Goal: Task Accomplishment & Management: Complete application form

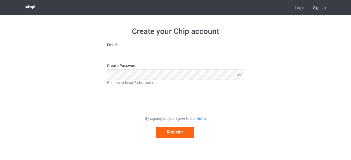
click at [318, 9] on span "Sign up" at bounding box center [318, 7] width 21 height 15
click at [320, 7] on span "Sign up" at bounding box center [318, 7] width 21 height 15
click at [136, 54] on input "text" at bounding box center [175, 54] width 137 height 10
paste input "[EMAIL_ADDRESS][DOMAIN_NAME]"
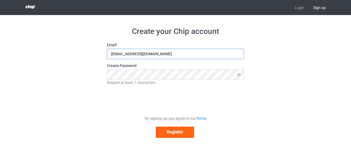
type input "[EMAIL_ADDRESS][DOMAIN_NAME]"
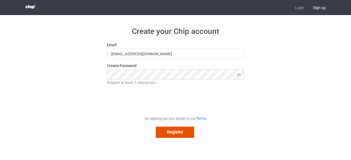
click at [175, 133] on button "Register" at bounding box center [175, 132] width 38 height 11
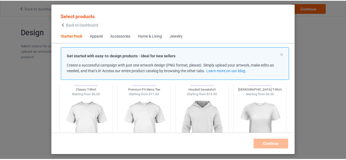
scroll to position [55, 0]
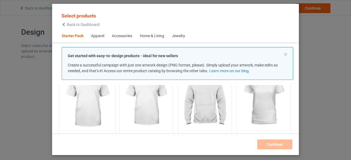
click at [91, 103] on img at bounding box center [86, 100] width 51 height 64
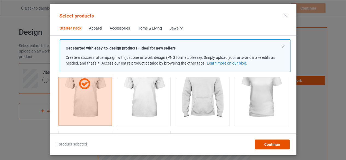
click at [277, 145] on span "Continue" at bounding box center [272, 144] width 16 height 4
